Goal: Navigation & Orientation: Find specific page/section

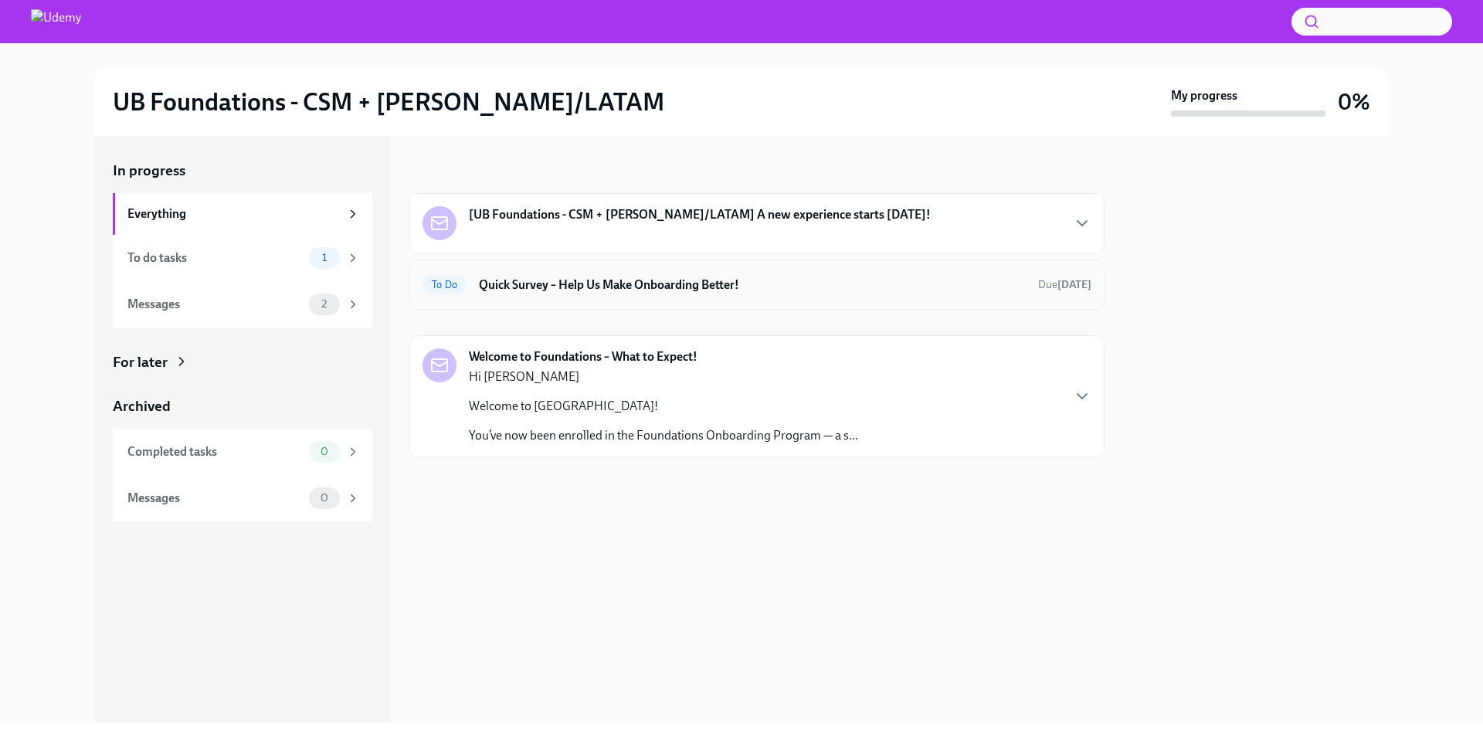
click at [565, 290] on h6 "Quick Survey – Help Us Make Onboarding Better!" at bounding box center [752, 285] width 547 height 17
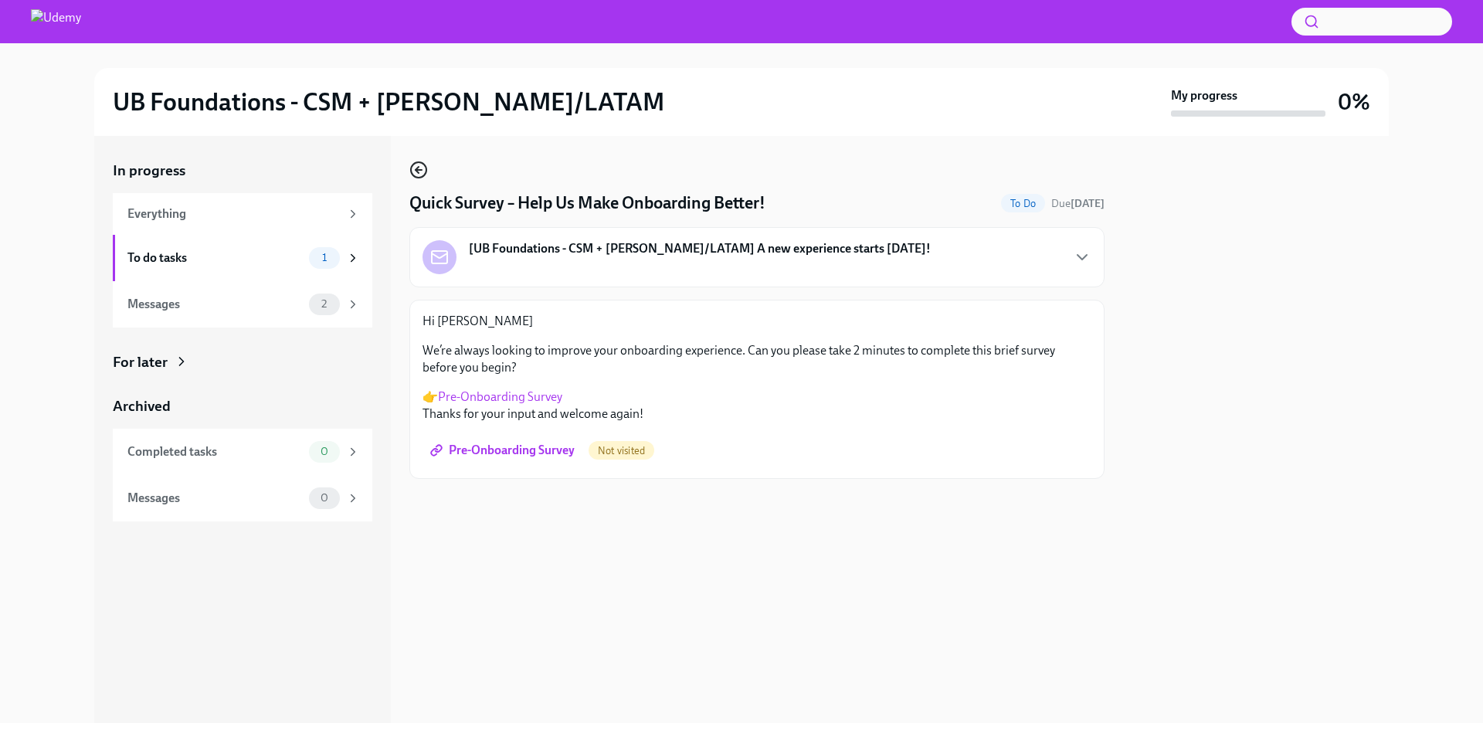
click at [422, 171] on icon "button" at bounding box center [418, 170] width 19 height 19
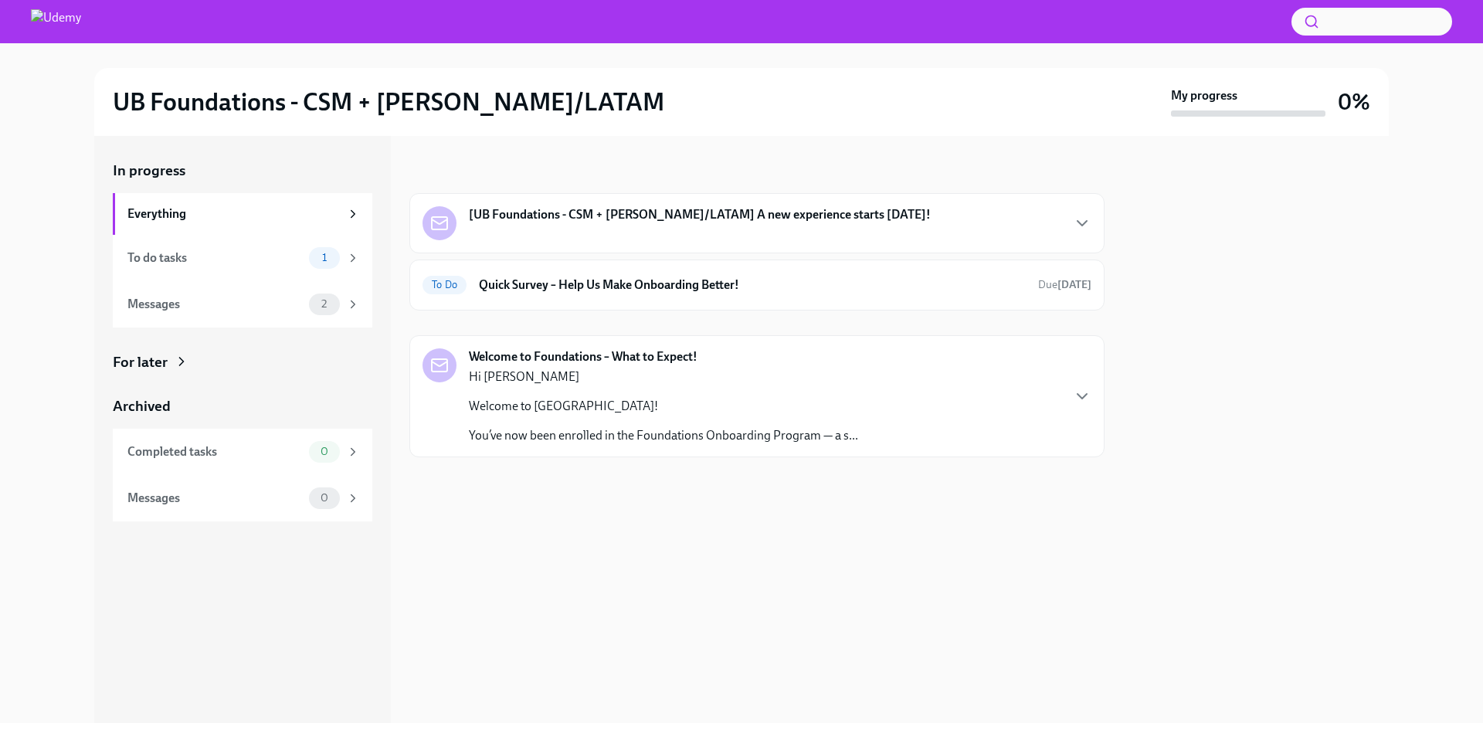
click at [576, 211] on strong "[UB Foundations - CSM + [PERSON_NAME]/LATAM] A new experience starts [DATE]!" at bounding box center [700, 214] width 462 height 17
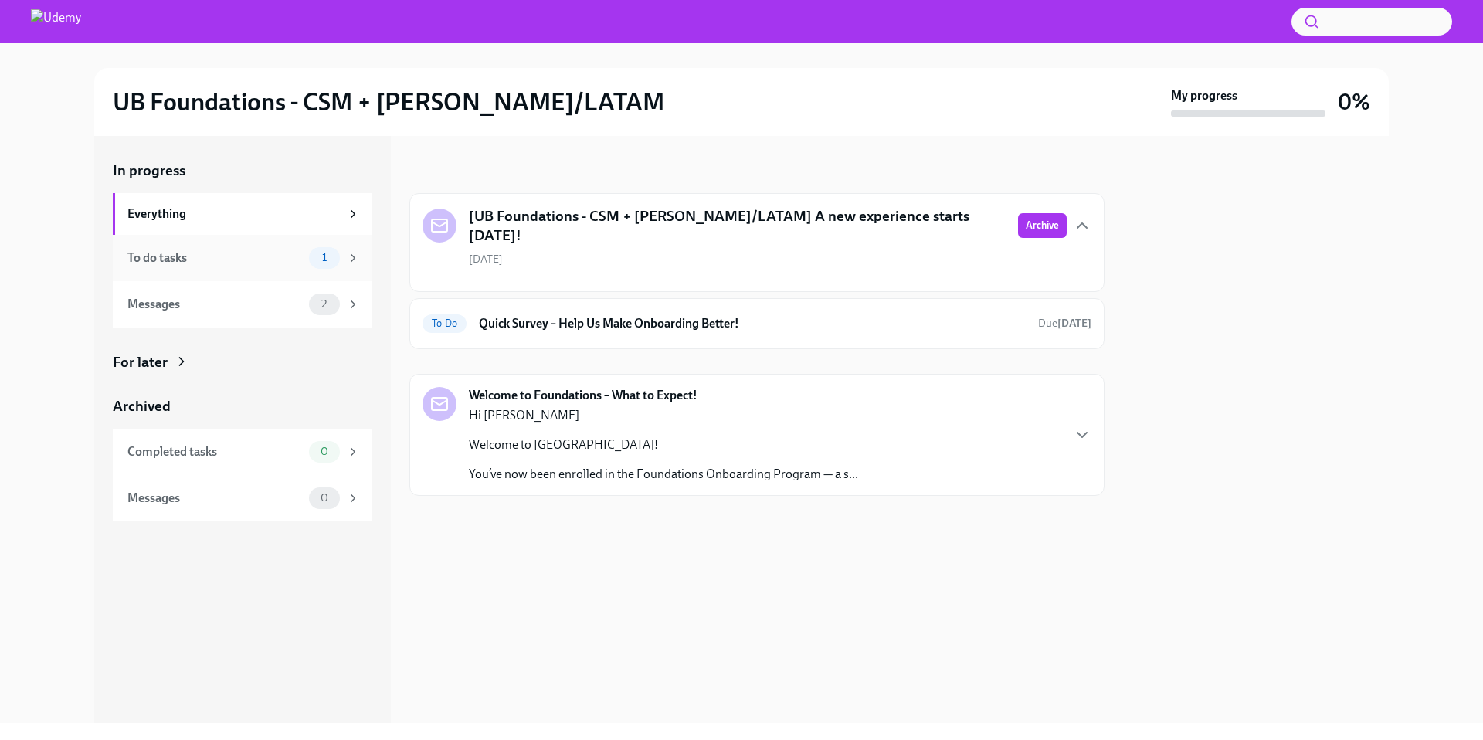
click at [253, 264] on div "To do tasks" at bounding box center [214, 257] width 175 height 17
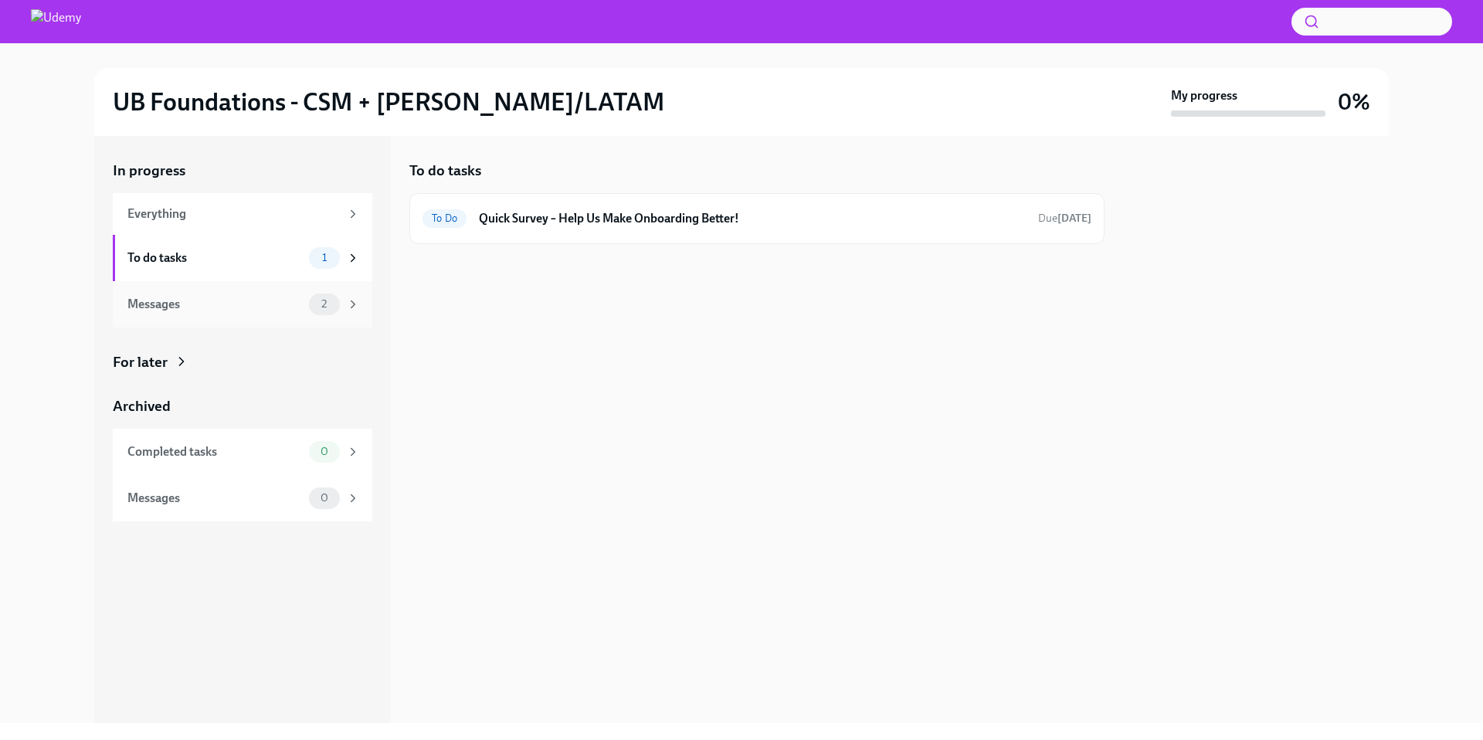
click at [236, 294] on div "Messages 2" at bounding box center [243, 305] width 232 height 22
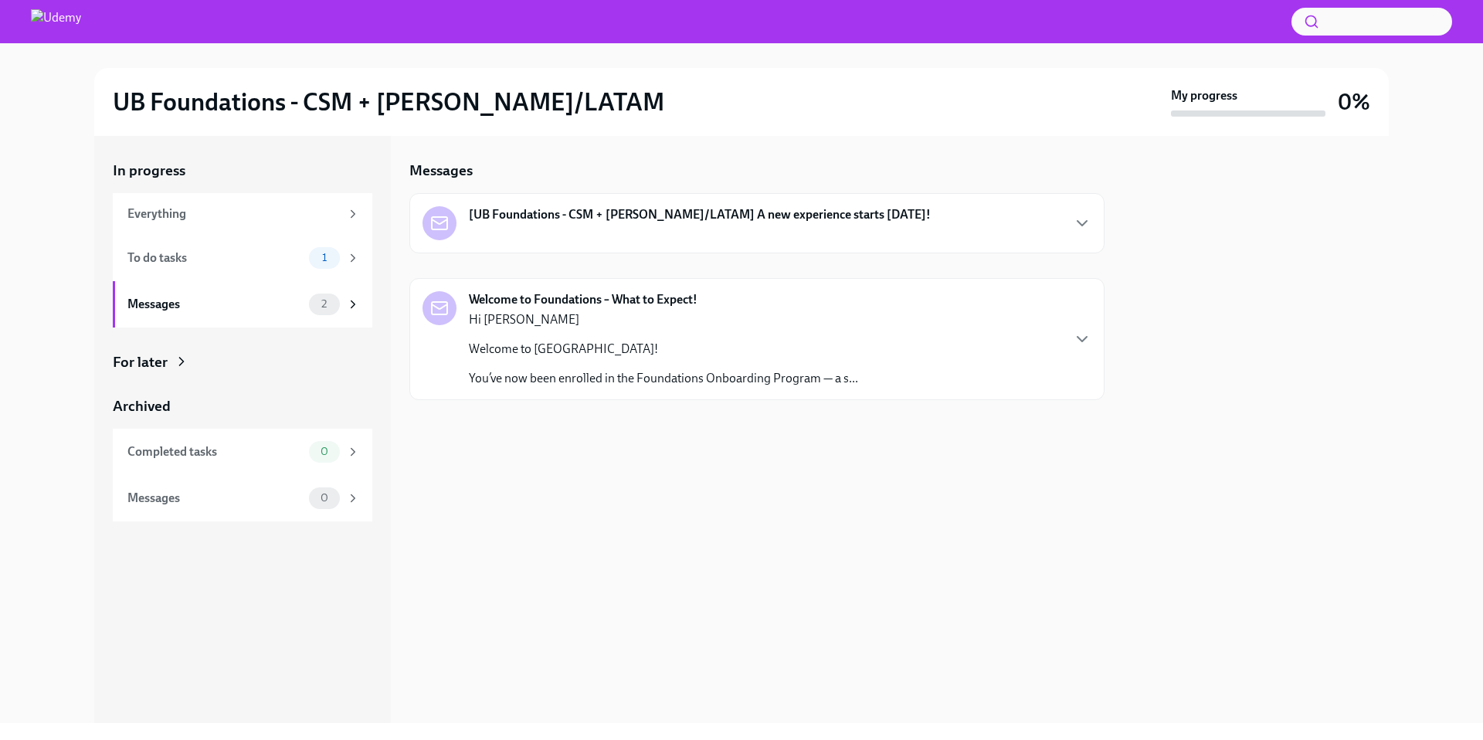
click at [575, 304] on strong "Welcome to Foundations – What to Expect!" at bounding box center [583, 299] width 229 height 17
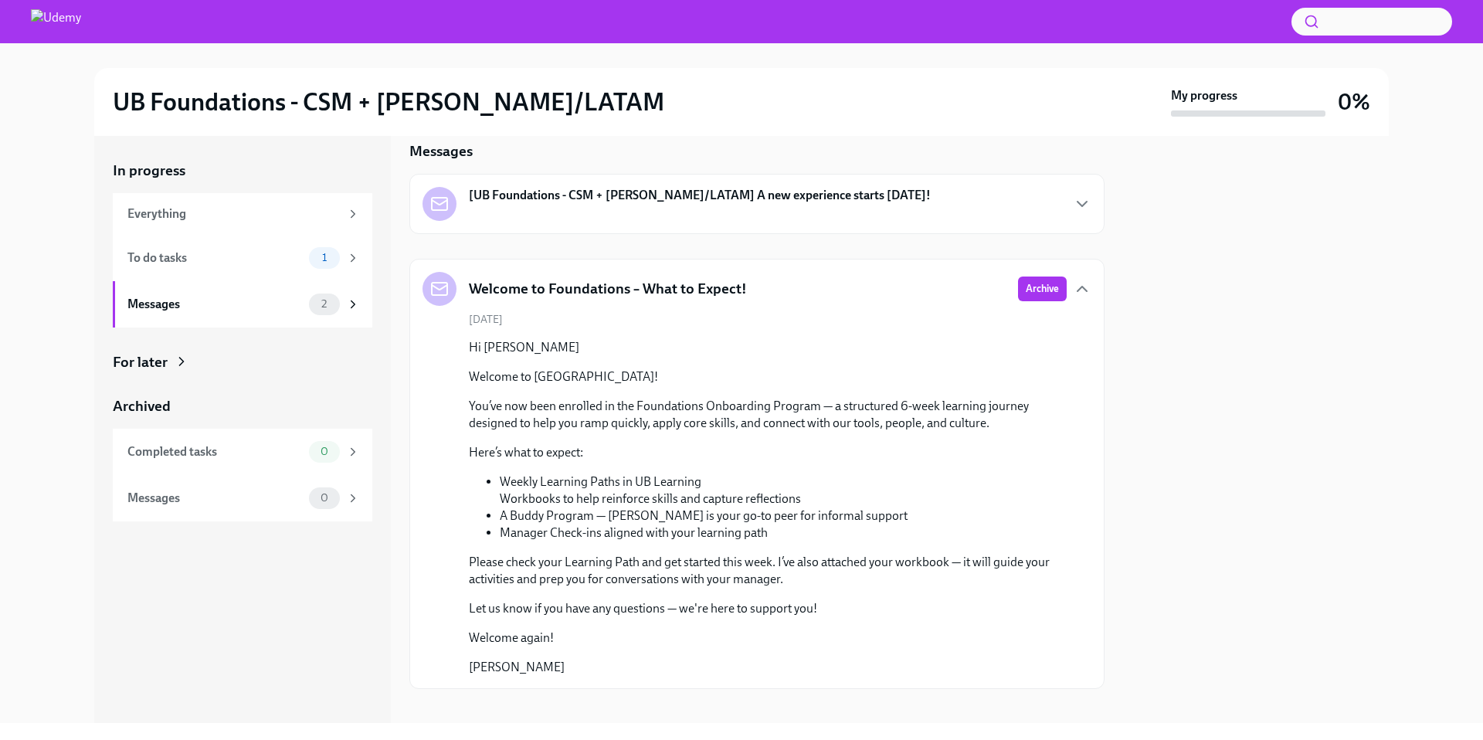
scroll to position [35, 0]
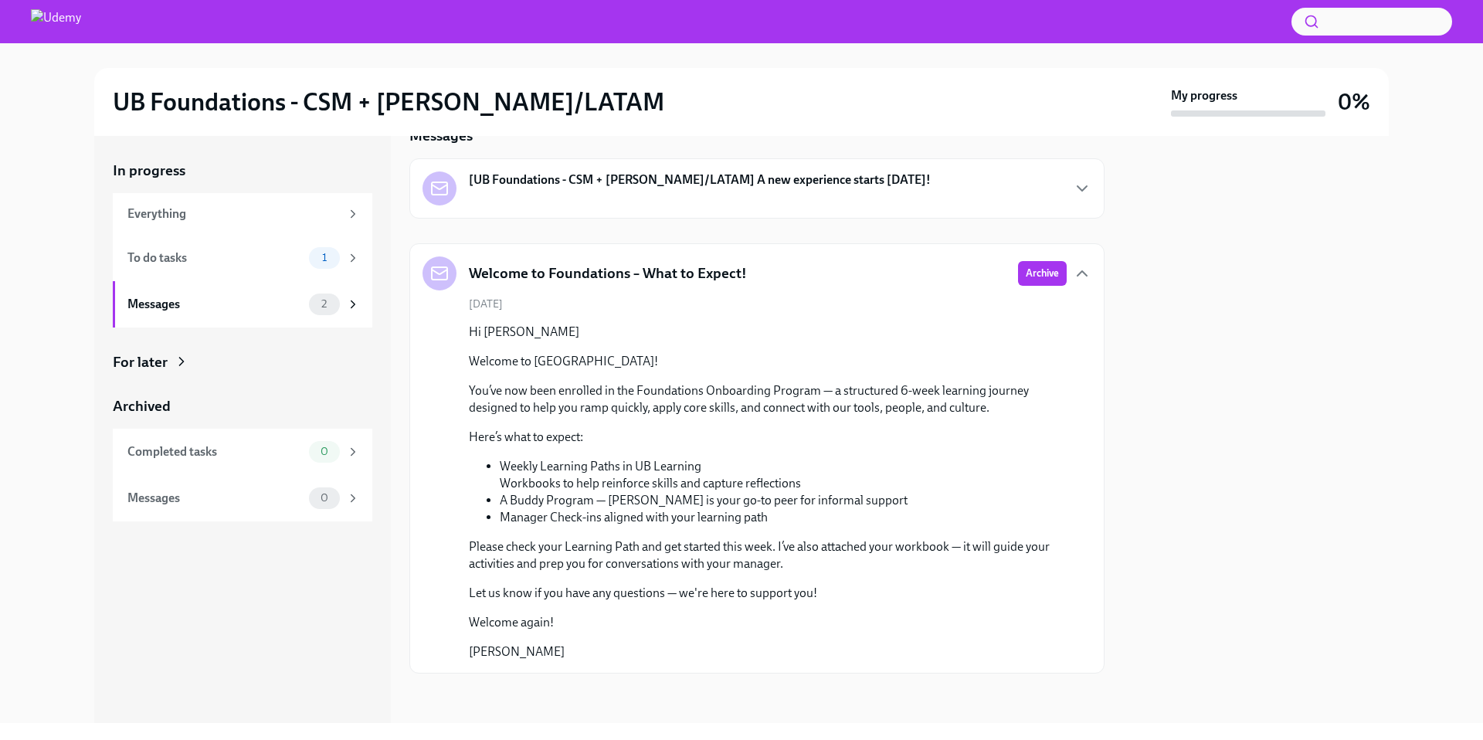
click at [647, 209] on div "[UB Foundations - CSM + [PERSON_NAME]/LATAM] A new experience starts [DATE]!" at bounding box center [756, 188] width 695 height 60
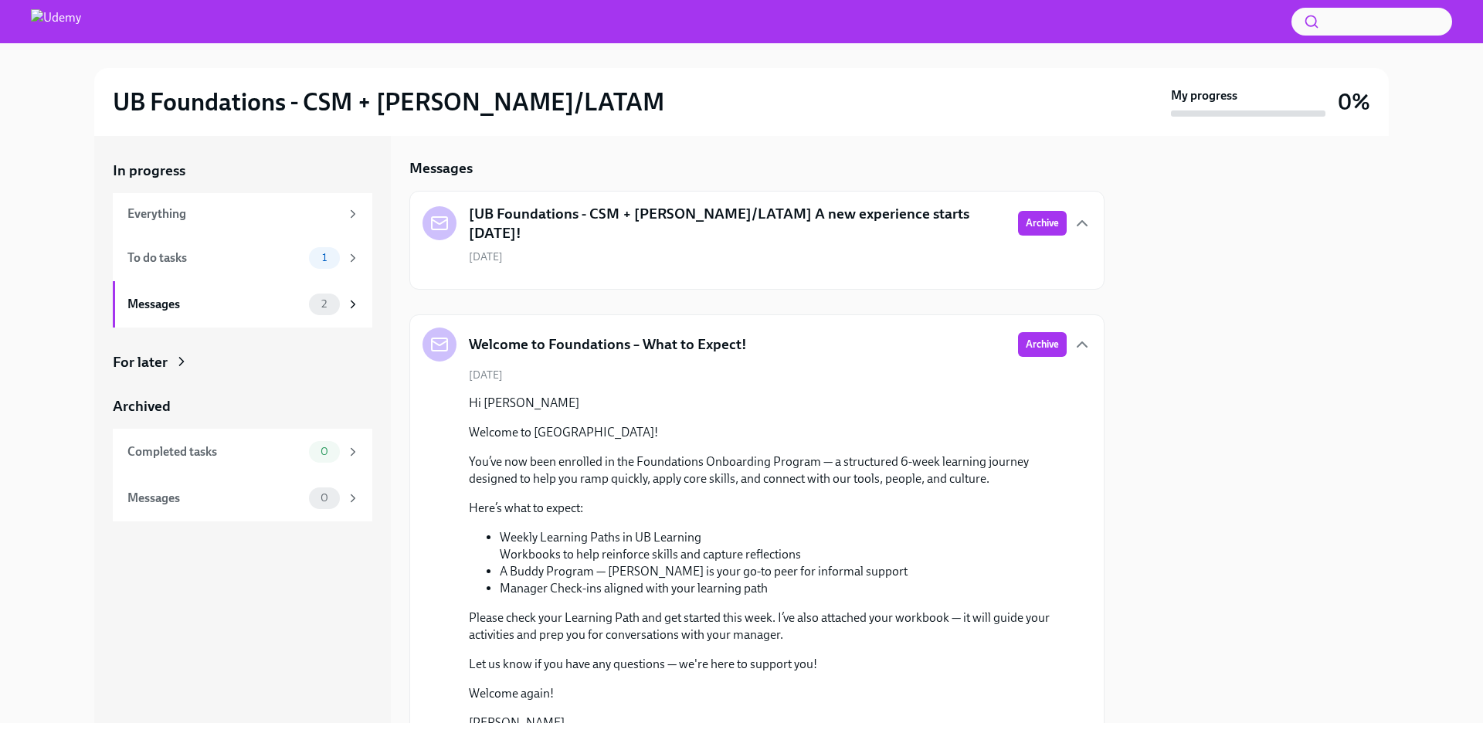
scroll to position [0, 0]
click at [252, 296] on div "Messages" at bounding box center [214, 304] width 175 height 17
click at [692, 234] on div "[UB Foundations - CSM + [PERSON_NAME]/LATAM] A new experience starts [DATE]!" at bounding box center [714, 225] width 583 height 39
click at [259, 257] on div "To do tasks" at bounding box center [214, 257] width 175 height 17
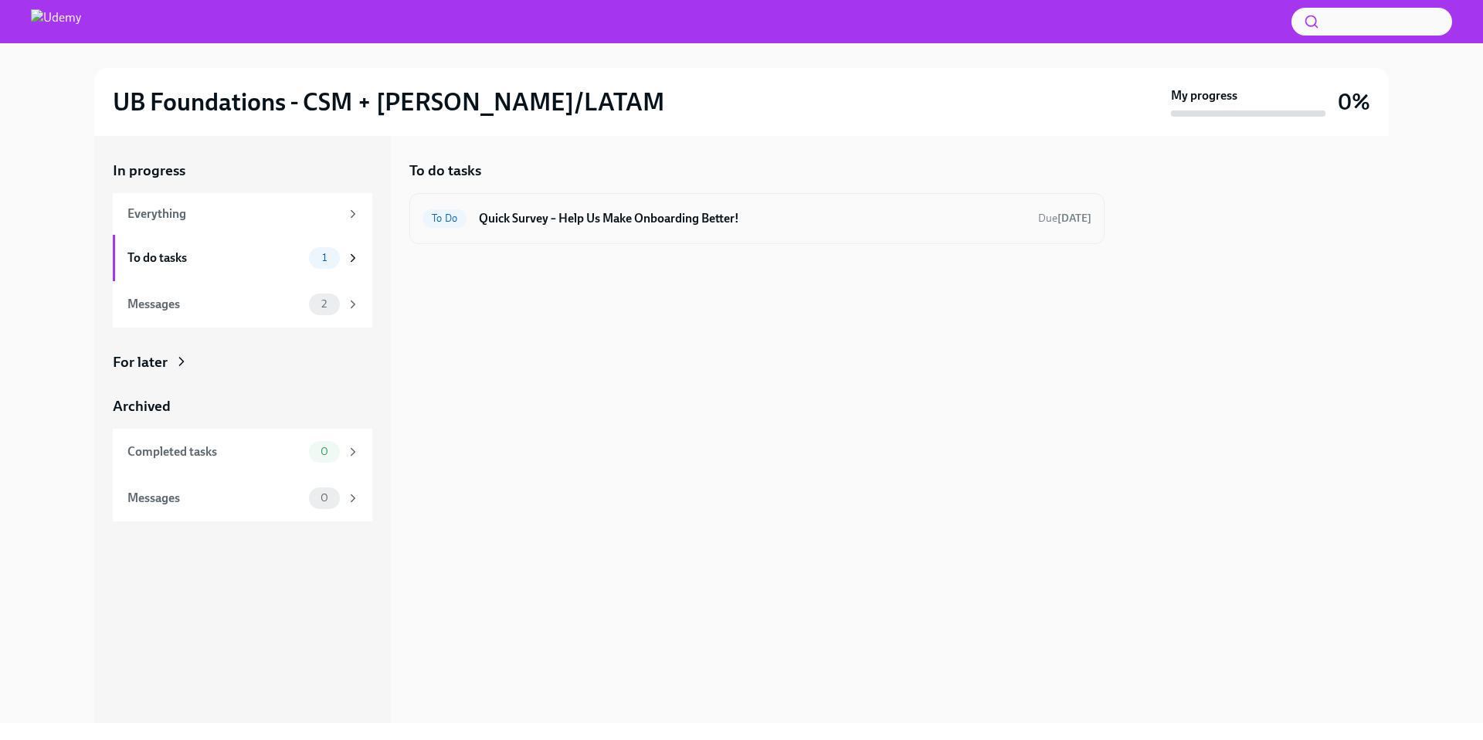
click at [603, 216] on h6 "Quick Survey – Help Us Make Onboarding Better!" at bounding box center [752, 218] width 547 height 17
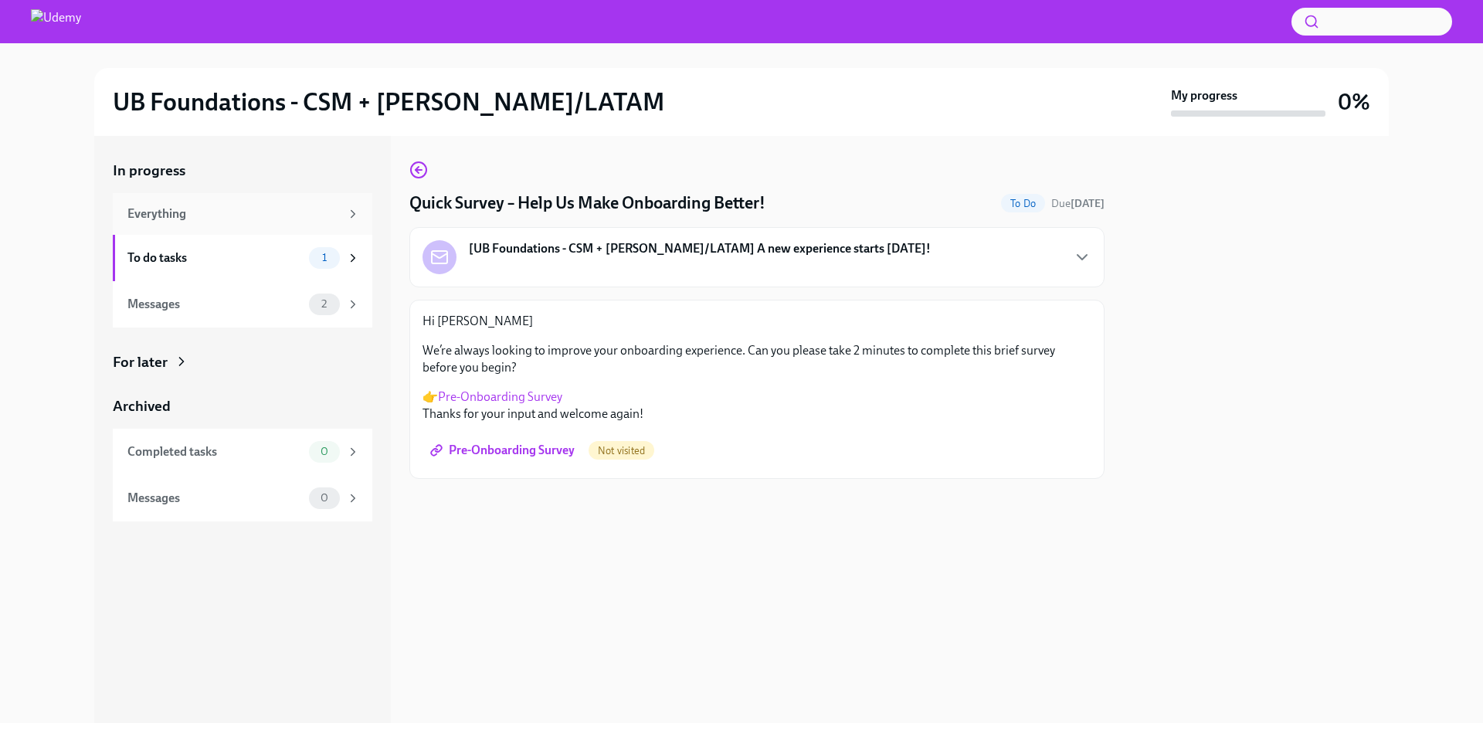
click at [287, 219] on div "Everything" at bounding box center [233, 213] width 212 height 17
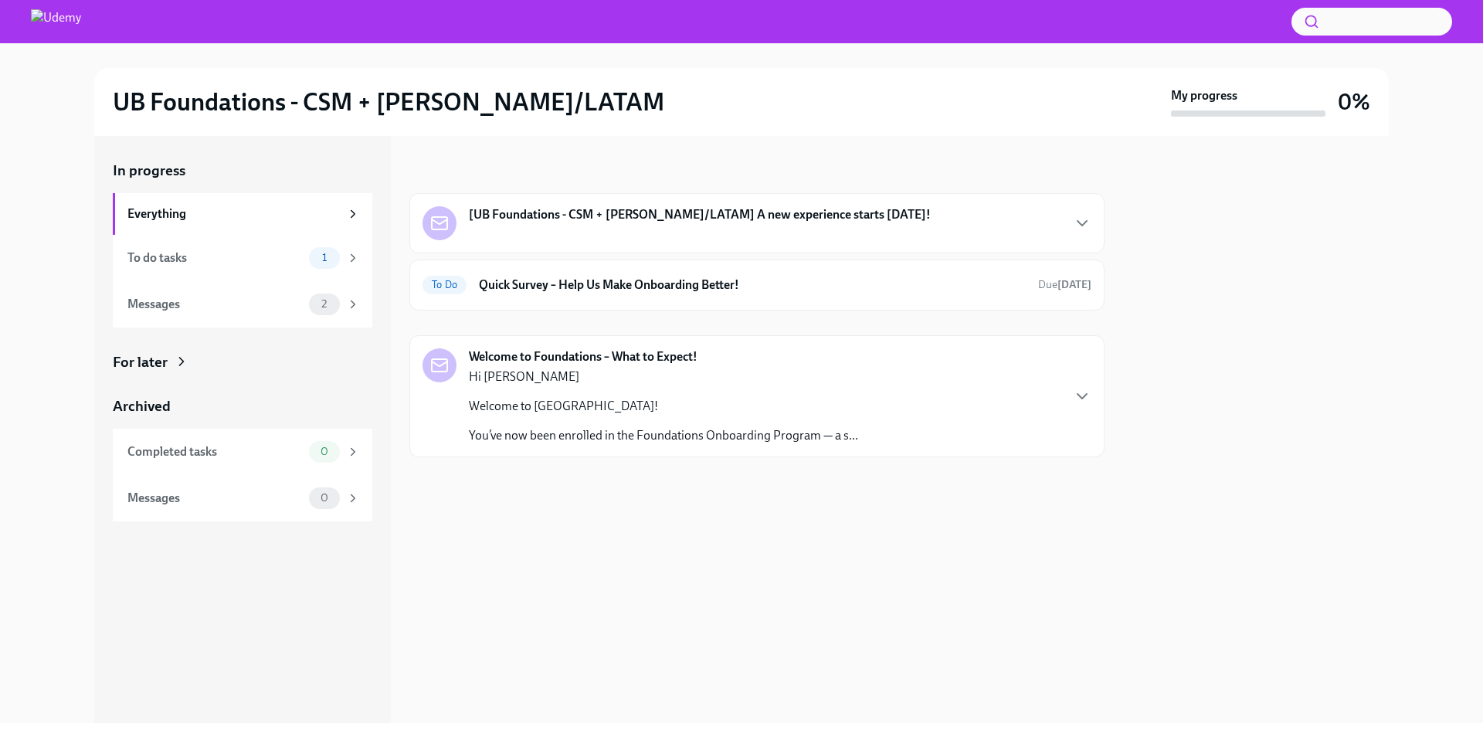
click at [521, 384] on p "Hi [PERSON_NAME]" at bounding box center [663, 376] width 389 height 17
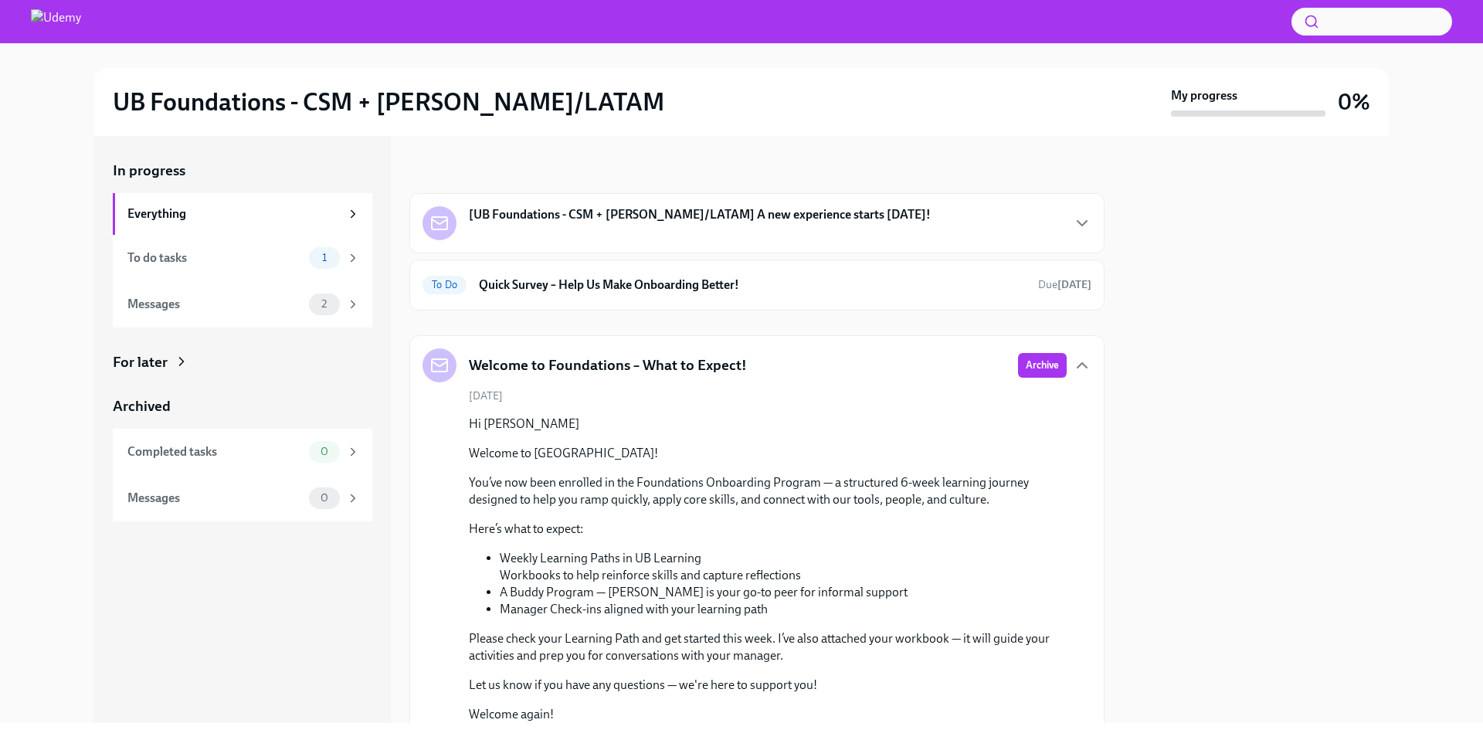
click at [80, 28] on img at bounding box center [56, 21] width 50 height 25
click at [424, 103] on h2 "UB Foundations - CSM + [PERSON_NAME]/LATAM" at bounding box center [389, 102] width 552 height 31
